Goal: Find specific page/section: Find specific page/section

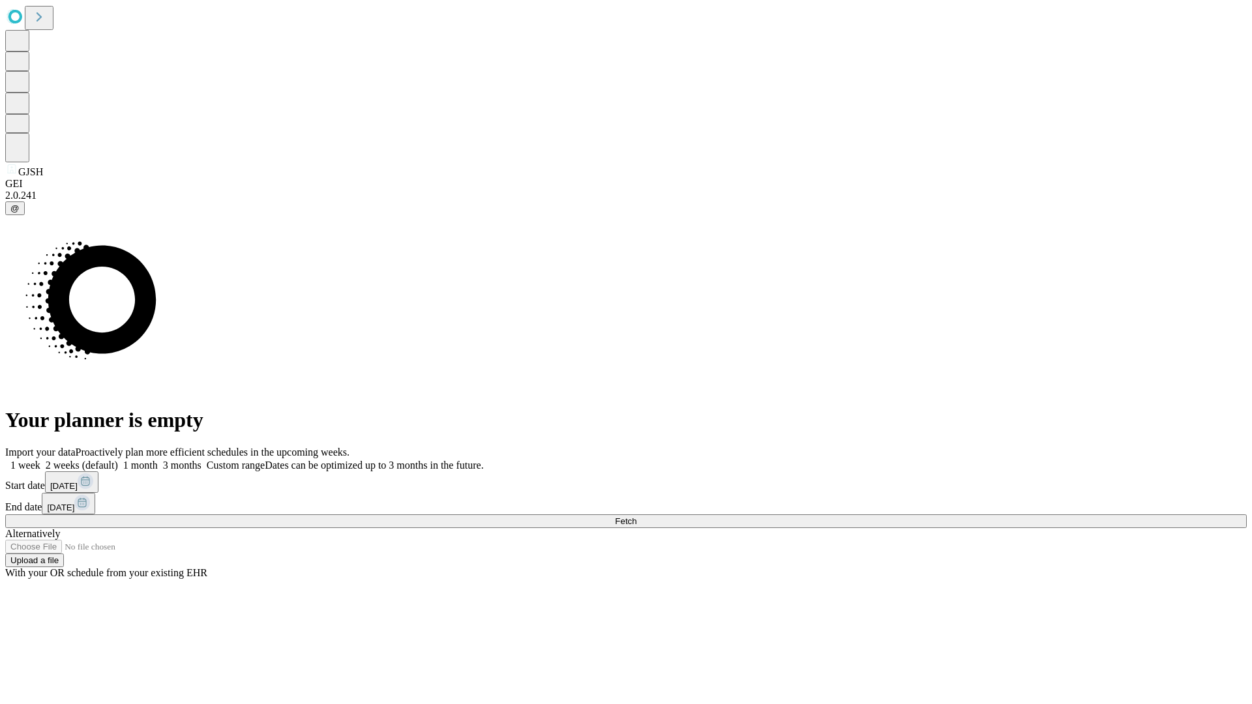
click at [636, 516] on span "Fetch" at bounding box center [626, 521] width 22 height 10
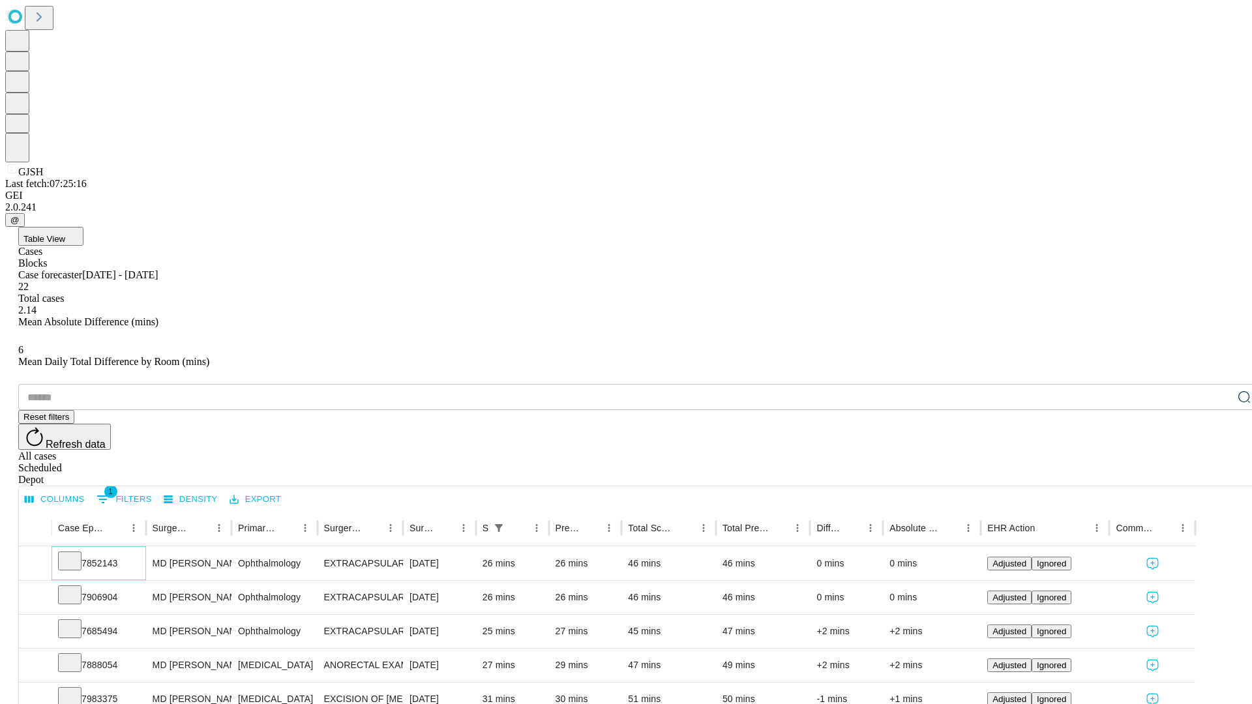
click at [76, 554] on icon at bounding box center [69, 560] width 13 height 13
